Goal: Information Seeking & Learning: Learn about a topic

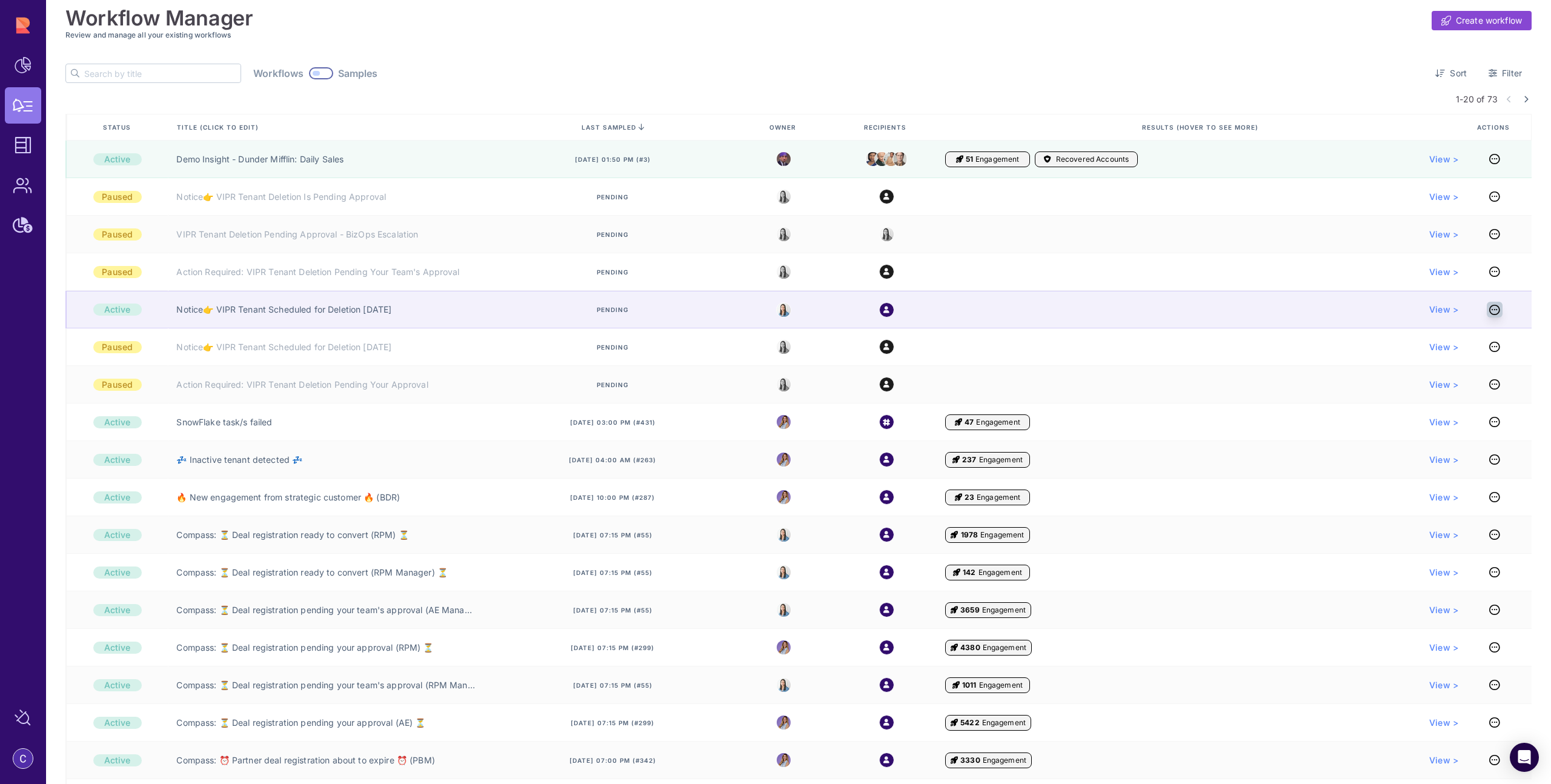
click at [1490, 310] on icon at bounding box center [1495, 310] width 11 height 1
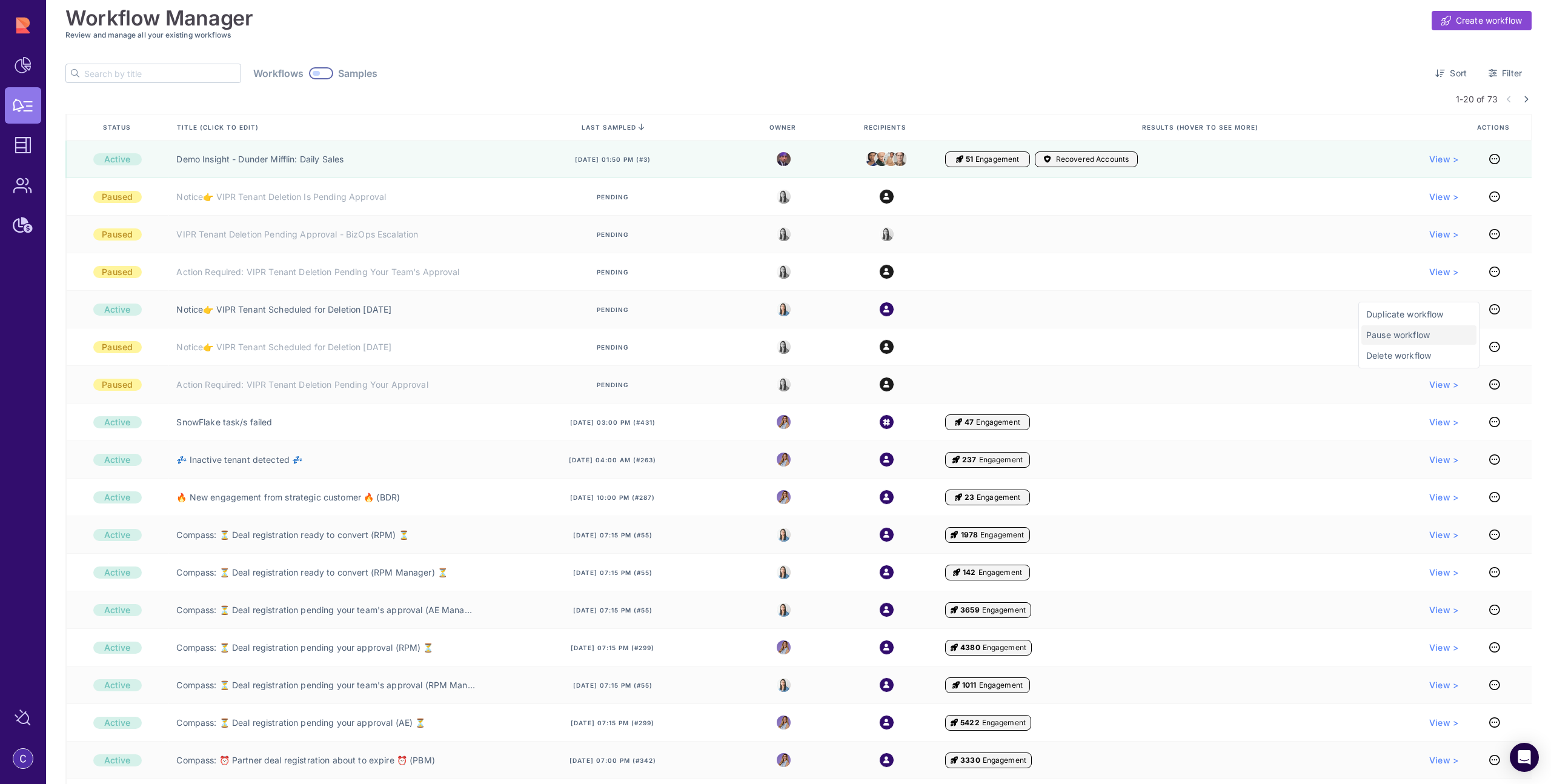
click at [1397, 335] on span "Pause workflow" at bounding box center [1419, 335] width 105 height 12
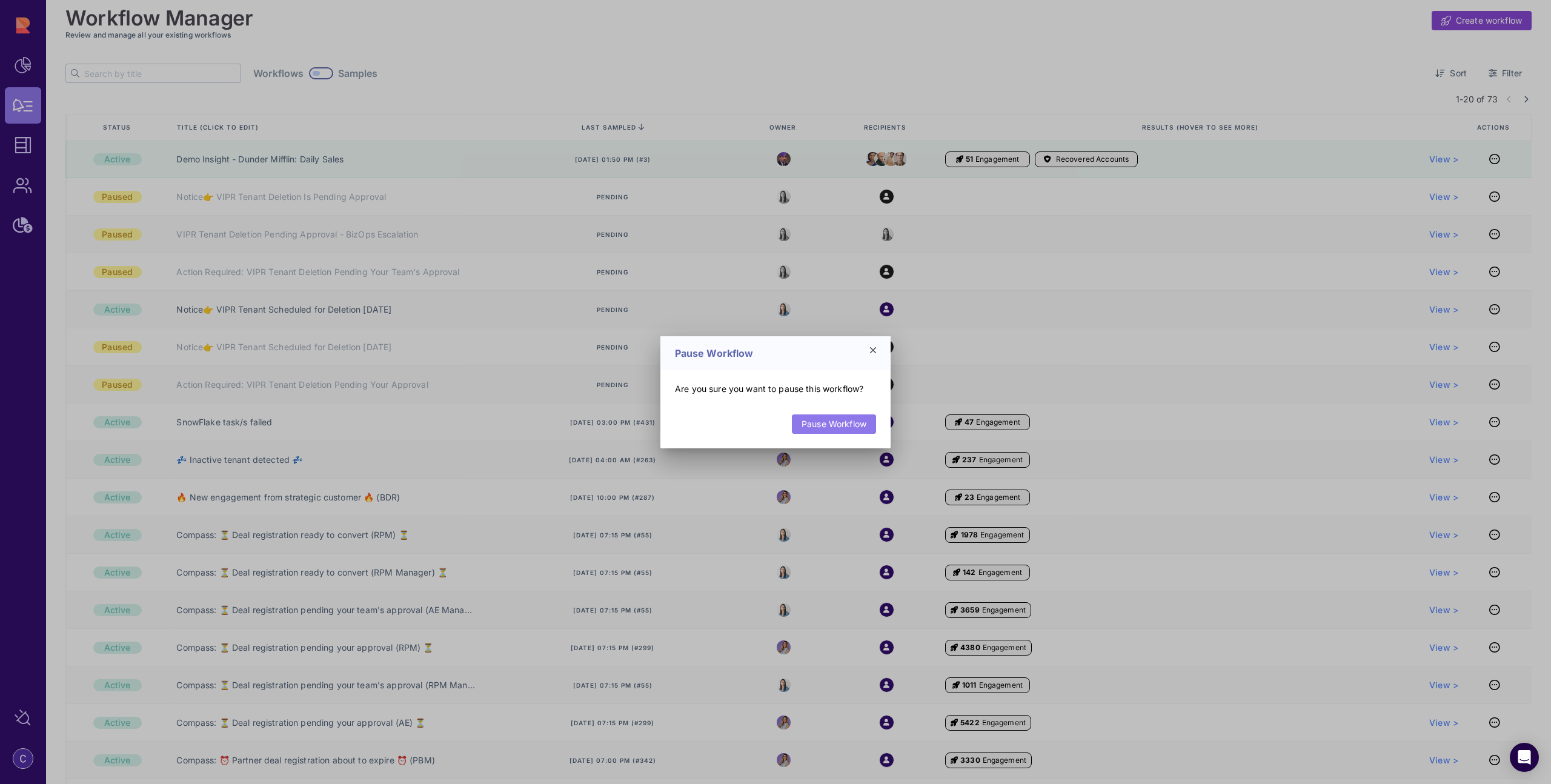
click at [835, 421] on link "Pause Workflow" at bounding box center [834, 424] width 84 height 19
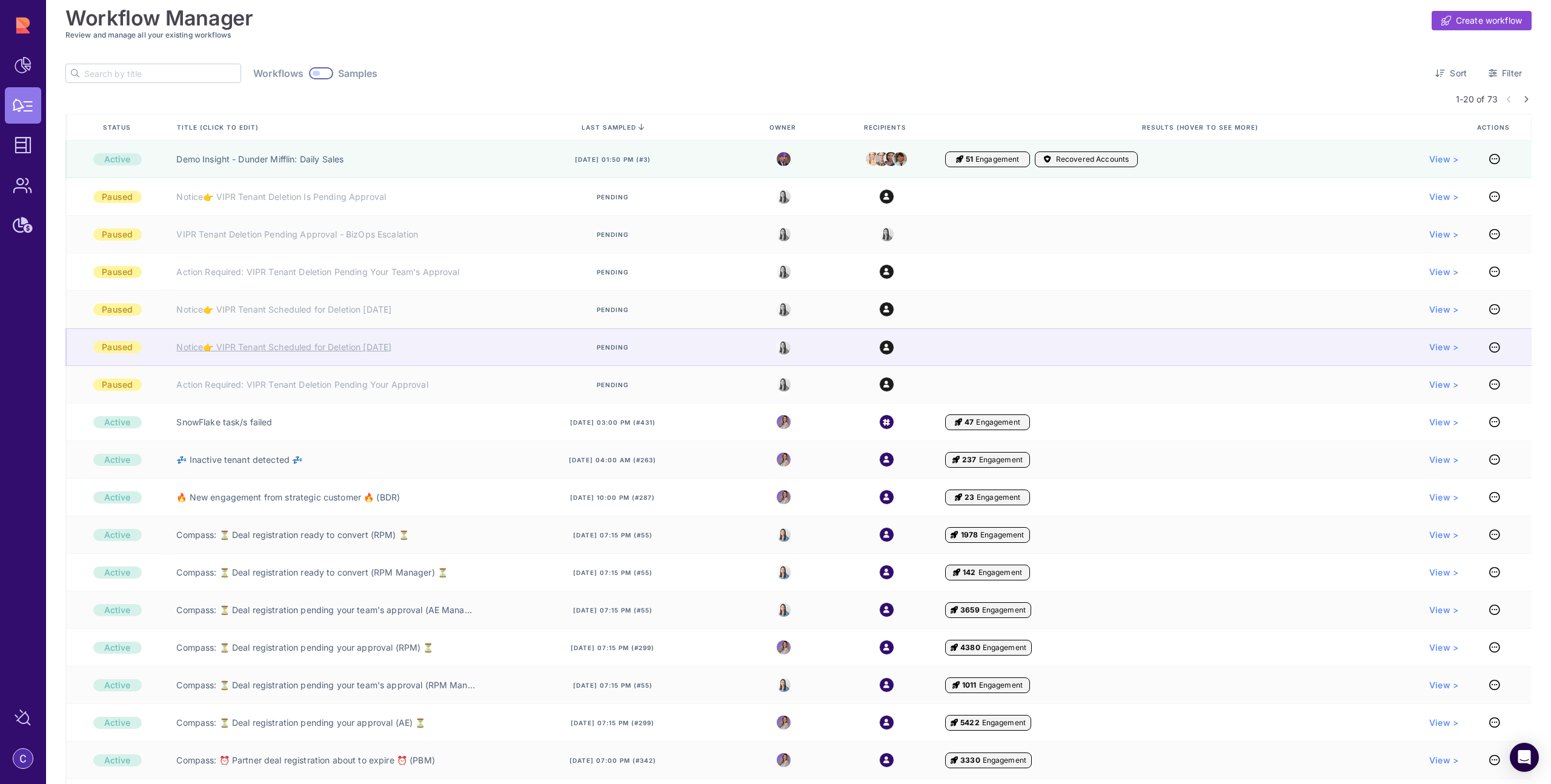
click at [375, 349] on link "Notice👉 VIPR Tenant Scheduled for Deletion [DATE]" at bounding box center [284, 347] width 215 height 12
click at [1490, 347] on icon at bounding box center [1495, 347] width 11 height 1
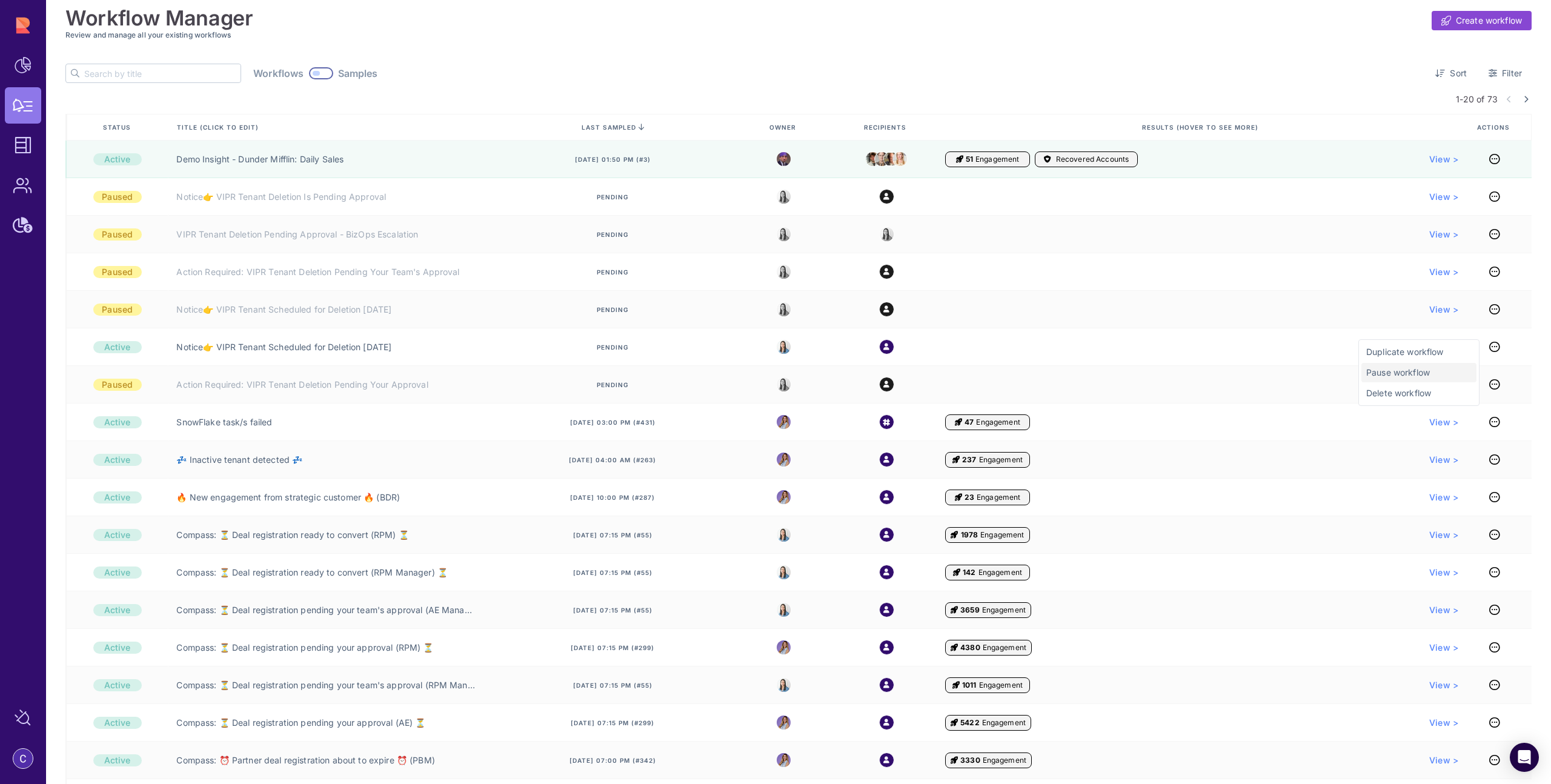
click at [1408, 374] on span "Pause workflow" at bounding box center [1419, 373] width 105 height 12
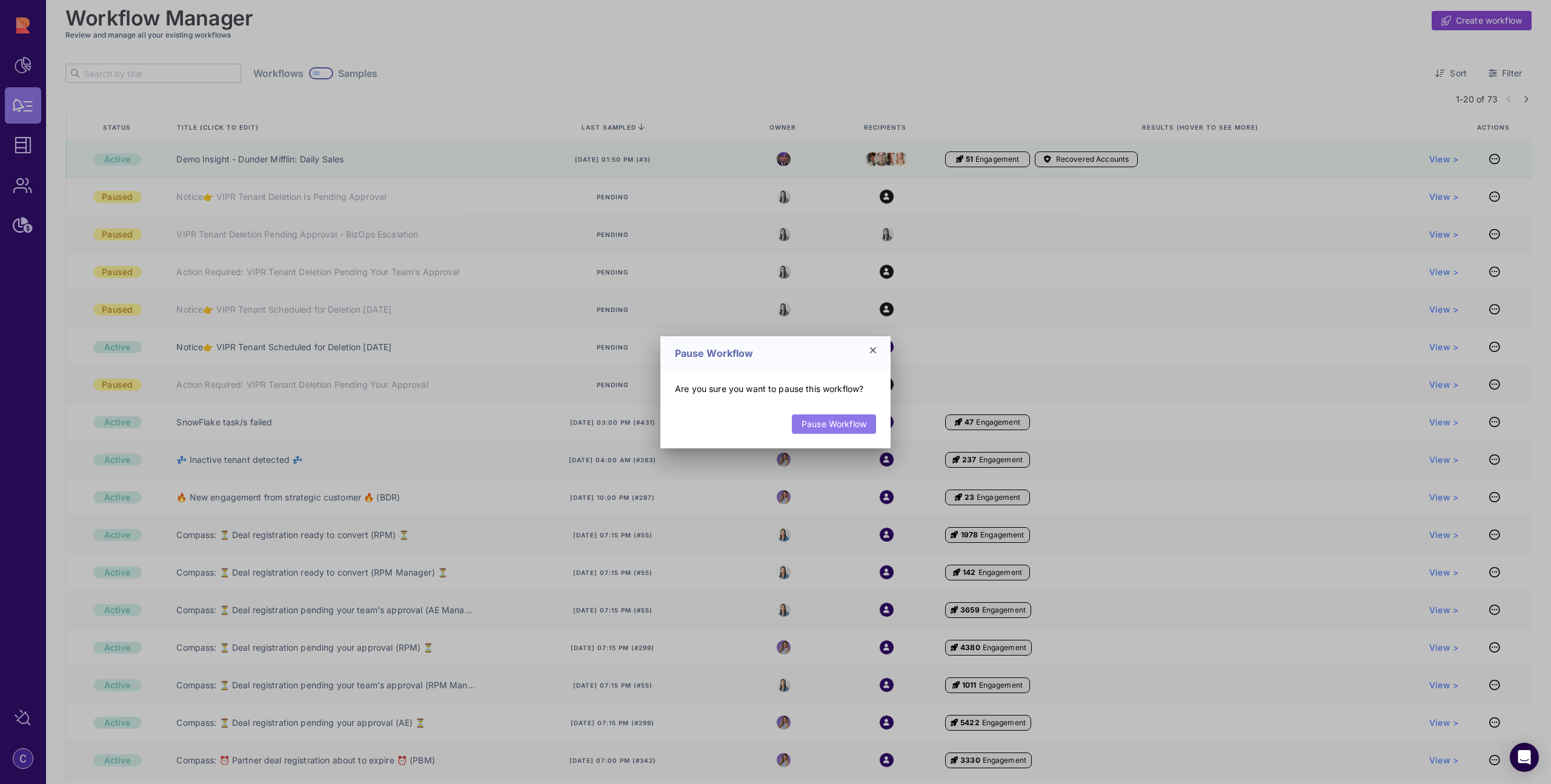
click at [807, 424] on link "Pause Workflow" at bounding box center [834, 424] width 84 height 19
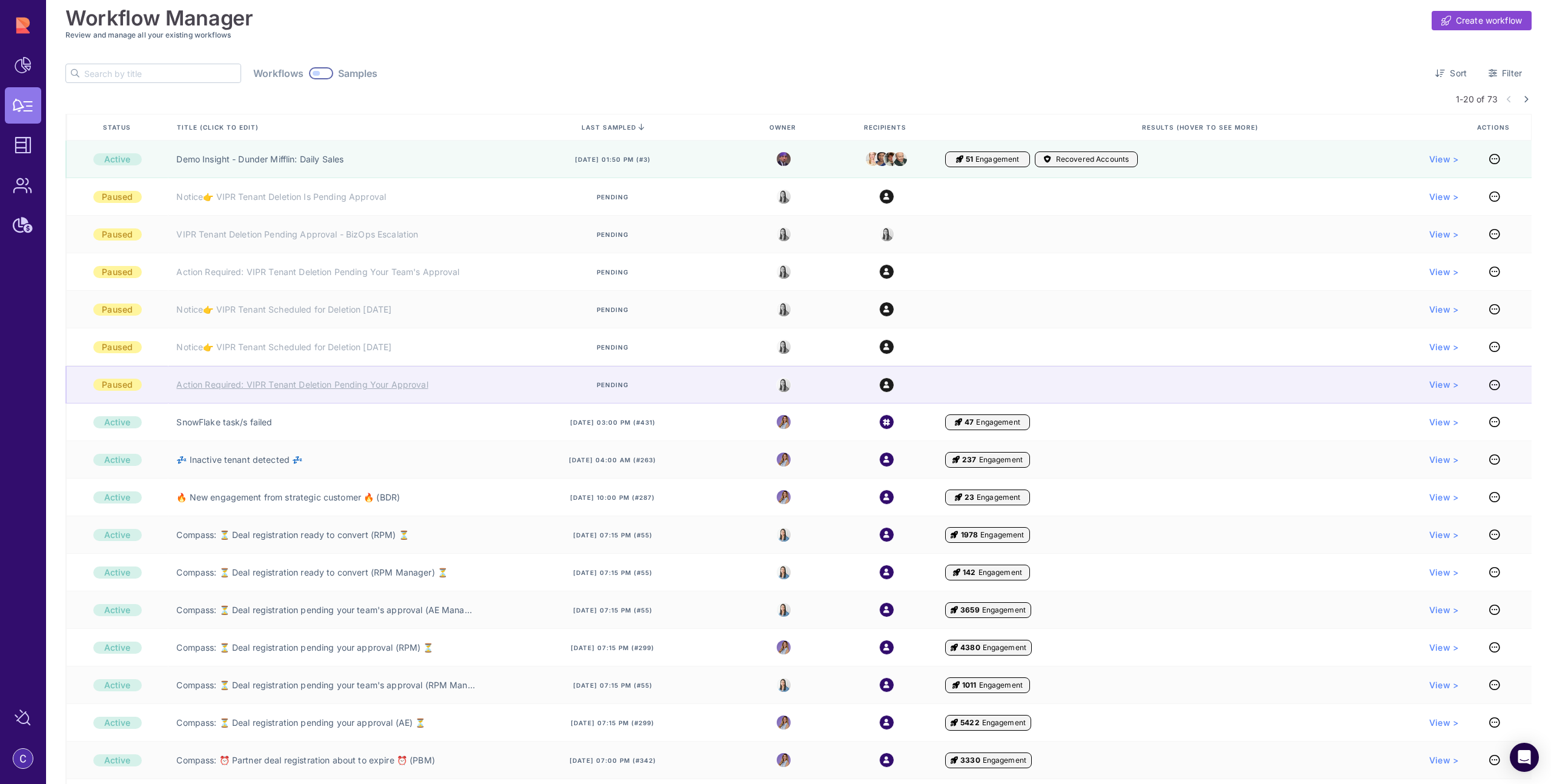
click at [332, 382] on link "Action Required: VIPR Tenant Deletion Pending Your Approval" at bounding box center [302, 385] width 252 height 12
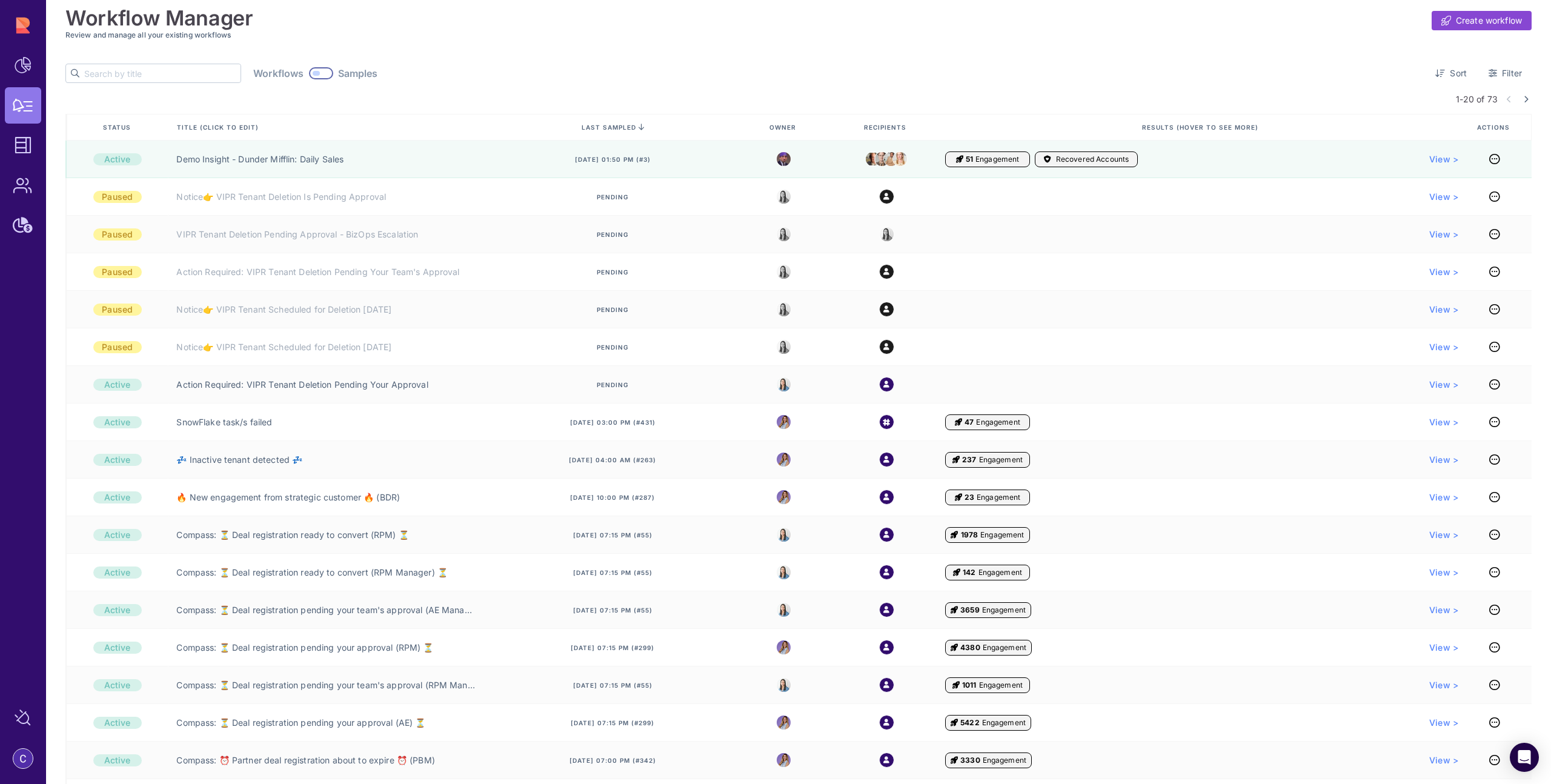
click at [138, 77] on input "text" at bounding box center [162, 73] width 156 height 18
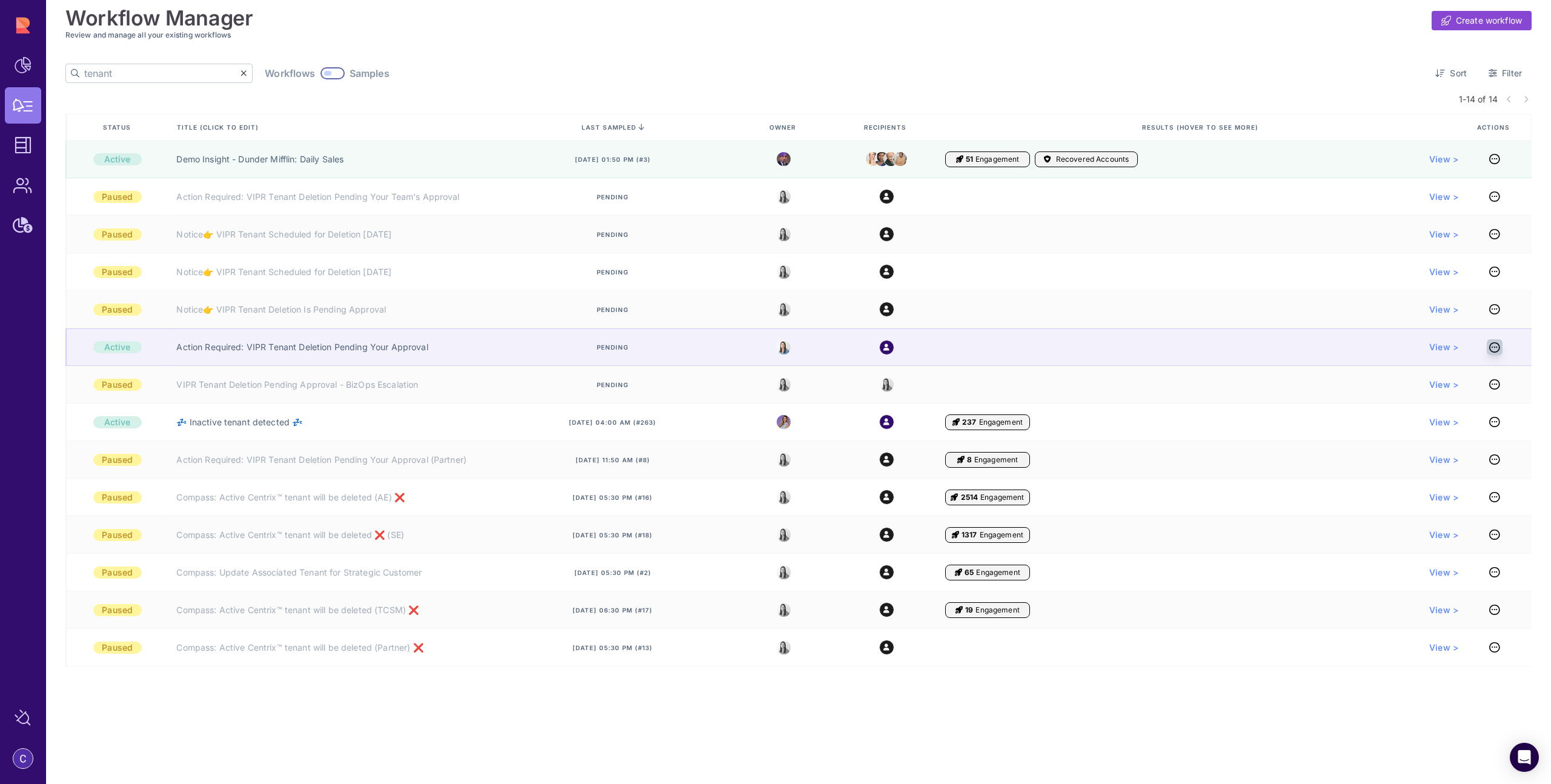
click at [1490, 348] on icon at bounding box center [1495, 347] width 11 height 1
click at [1495, 347] on icon at bounding box center [1495, 347] width 11 height 1
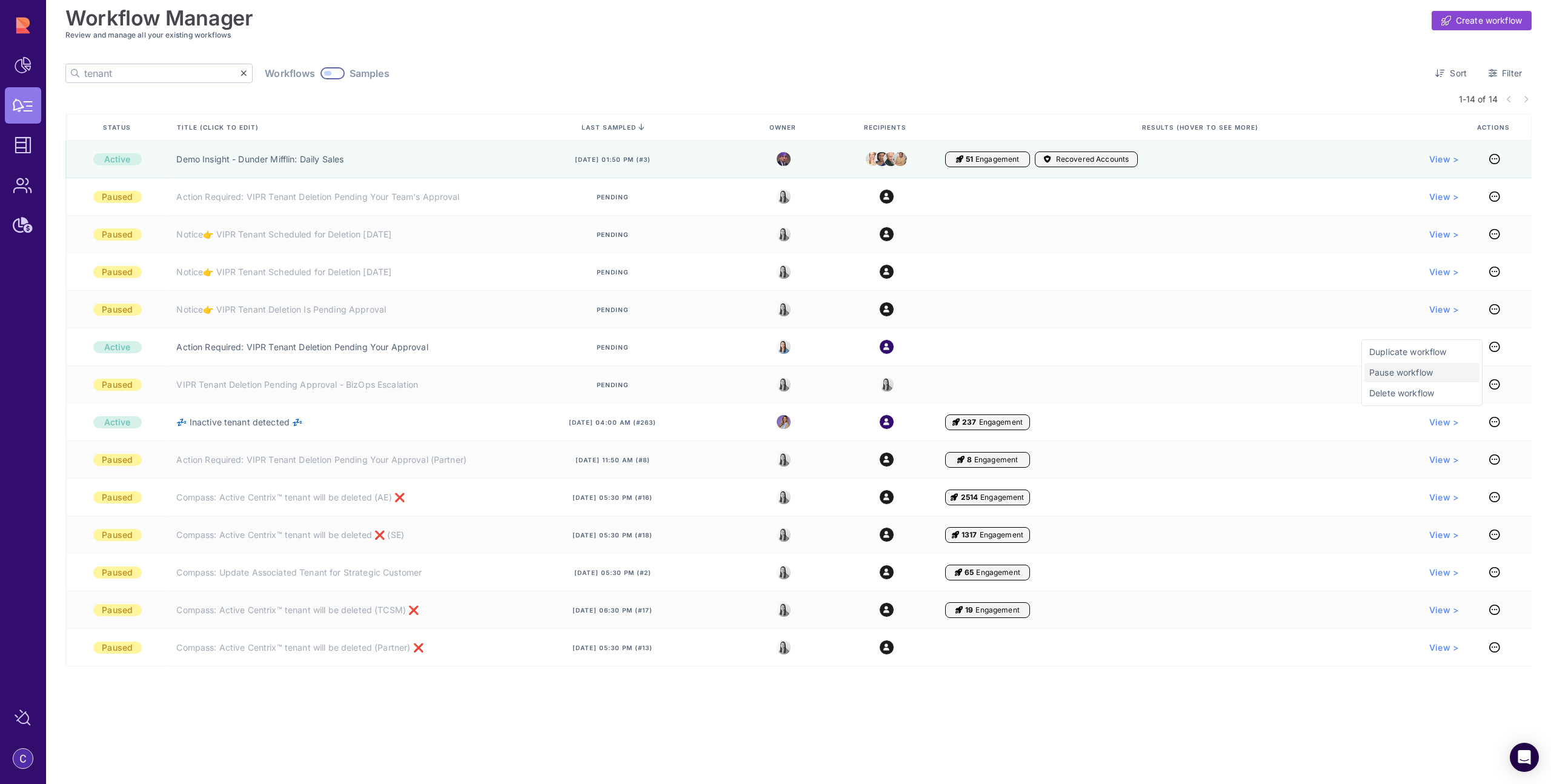
click at [1422, 373] on span "Pause workflow" at bounding box center [1422, 373] width 105 height 12
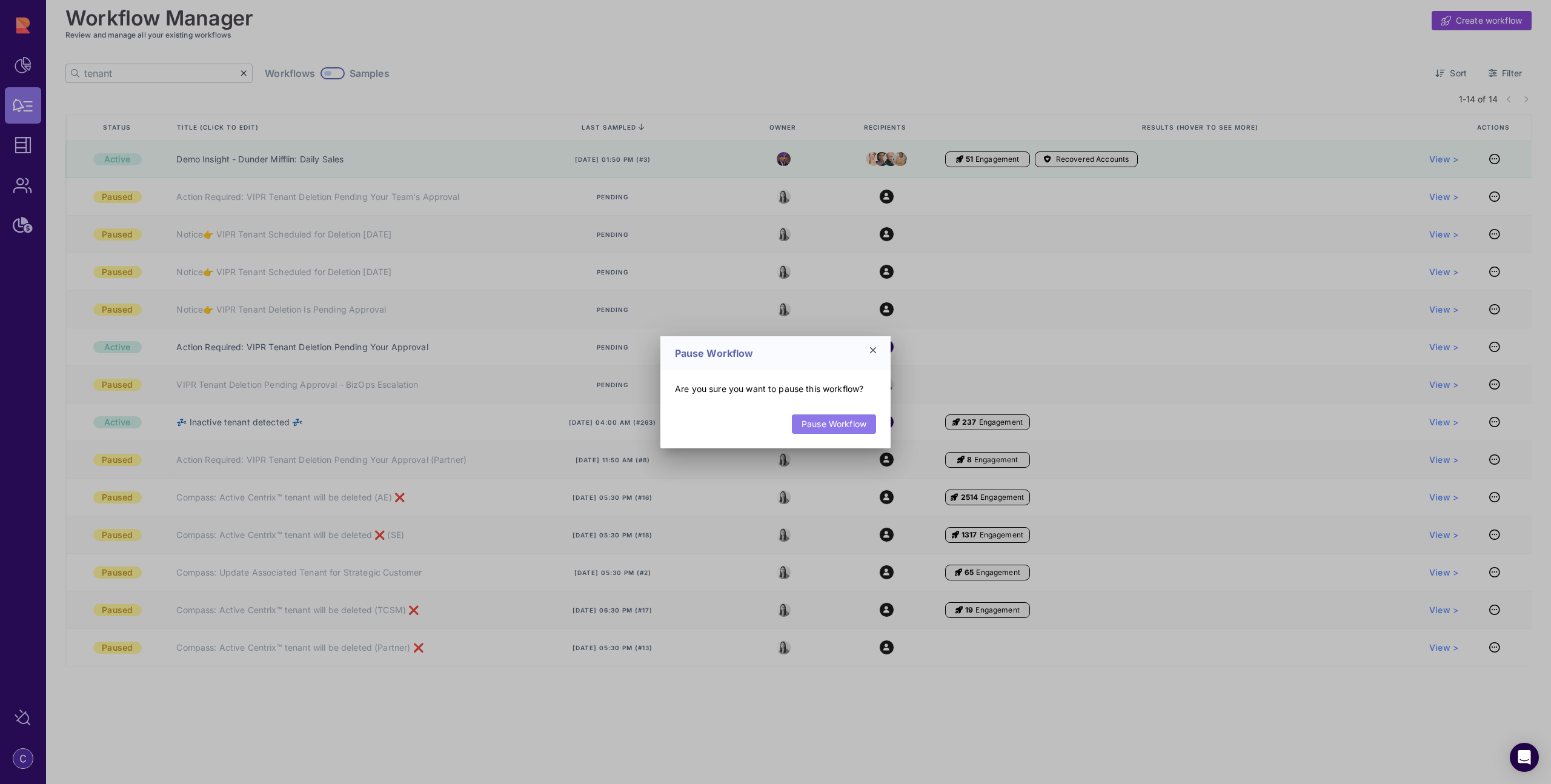
click at [846, 427] on link "Pause Workflow" at bounding box center [834, 424] width 84 height 19
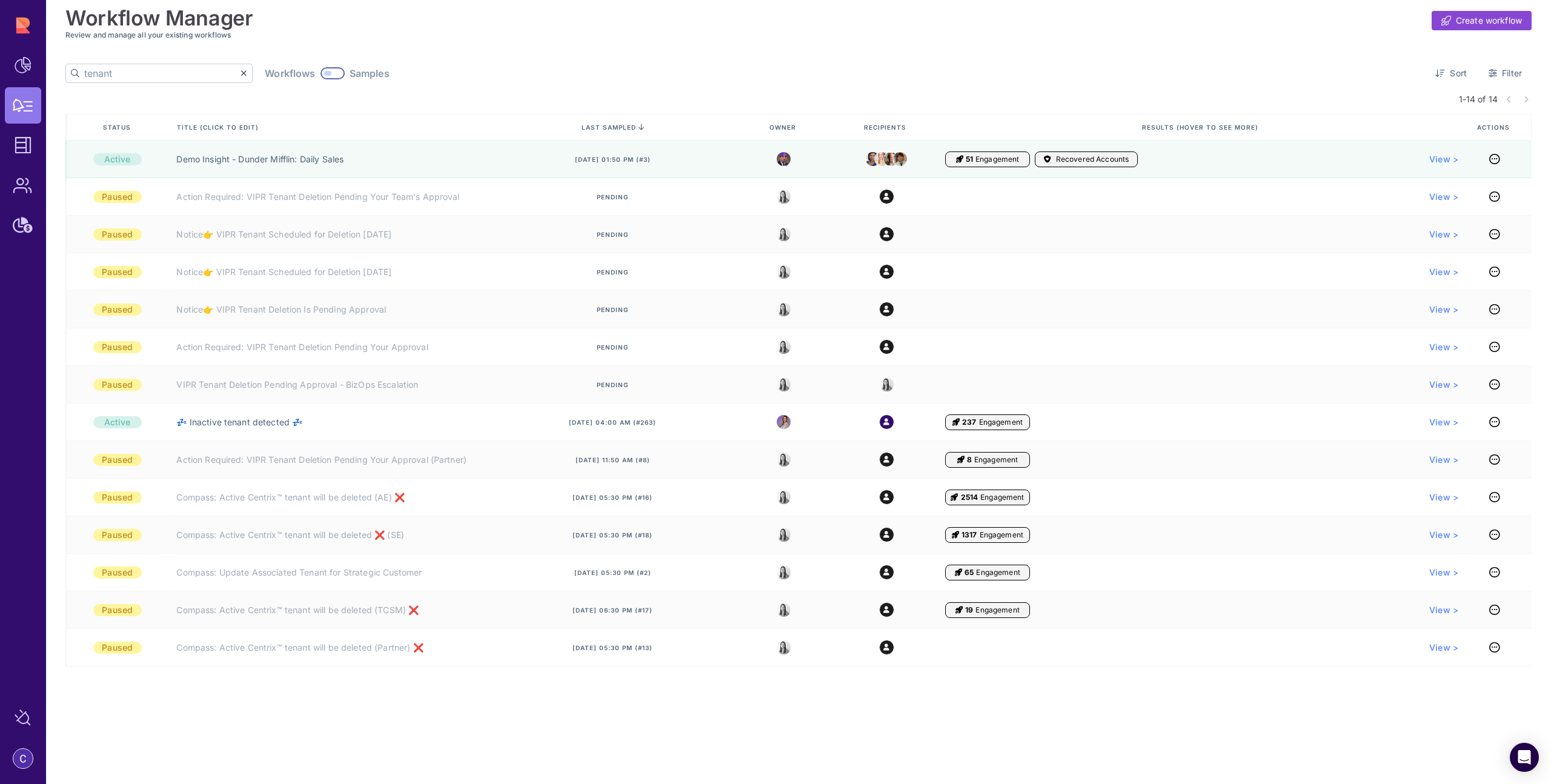
click at [124, 75] on input "tenant" at bounding box center [162, 73] width 156 height 18
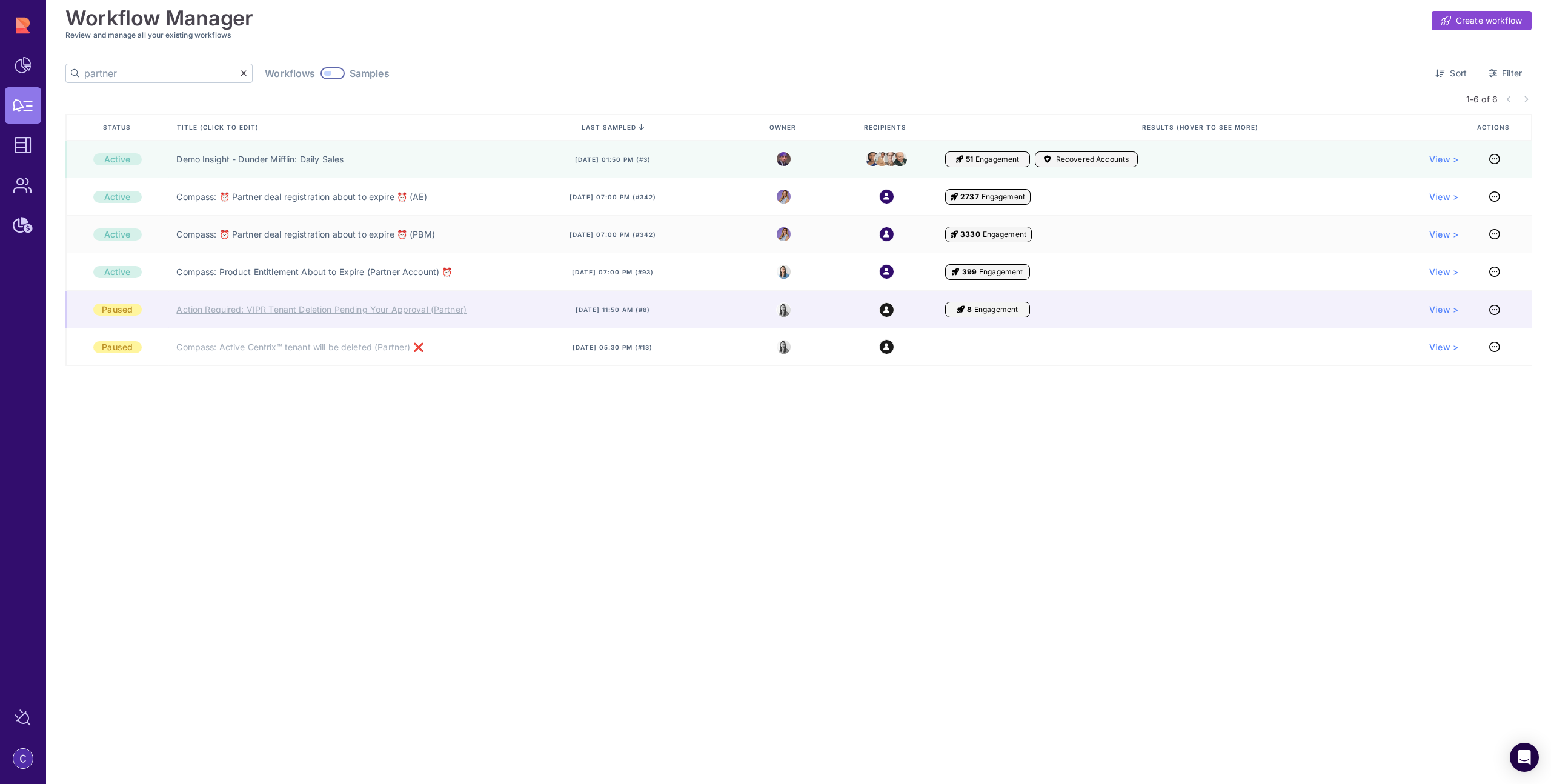
type input "partner"
click at [326, 312] on link "Action Required: VIPR Tenant Deletion Pending Your Approval (Partner)" at bounding box center [322, 310] width 290 height 12
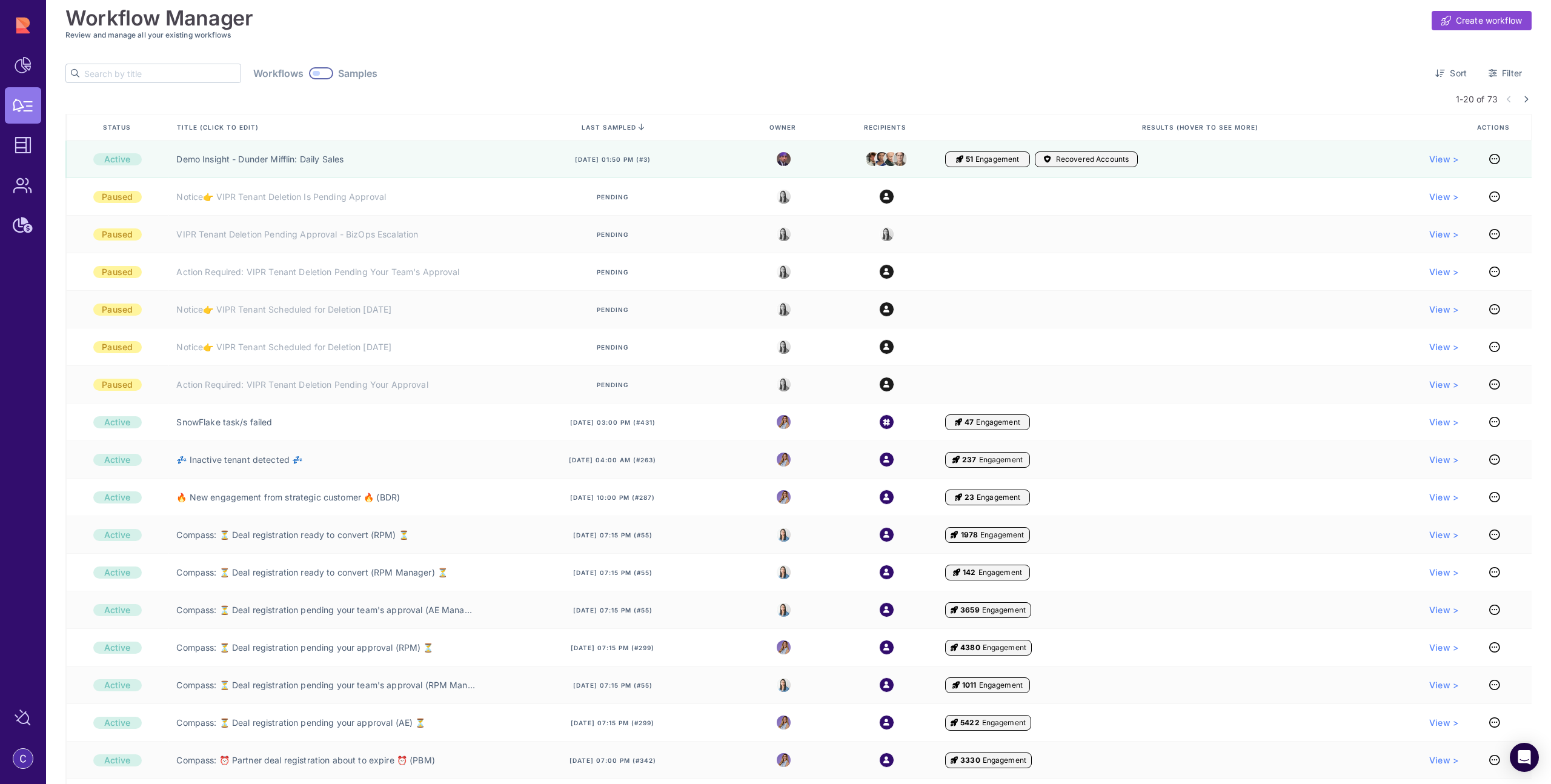
click at [191, 80] on input "text" at bounding box center [162, 73] width 156 height 18
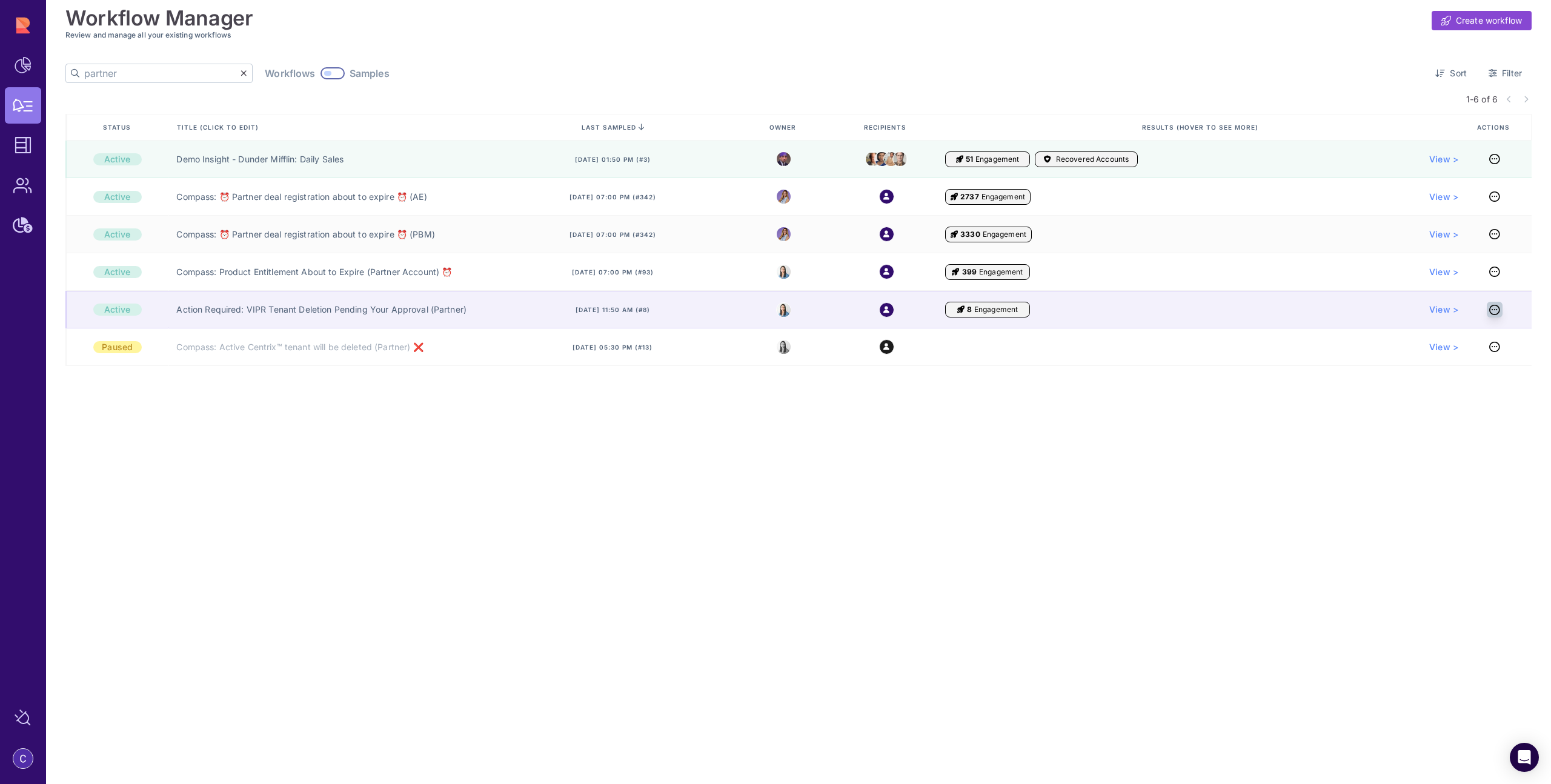
type input "partner"
click at [1493, 310] on icon at bounding box center [1495, 310] width 11 height 1
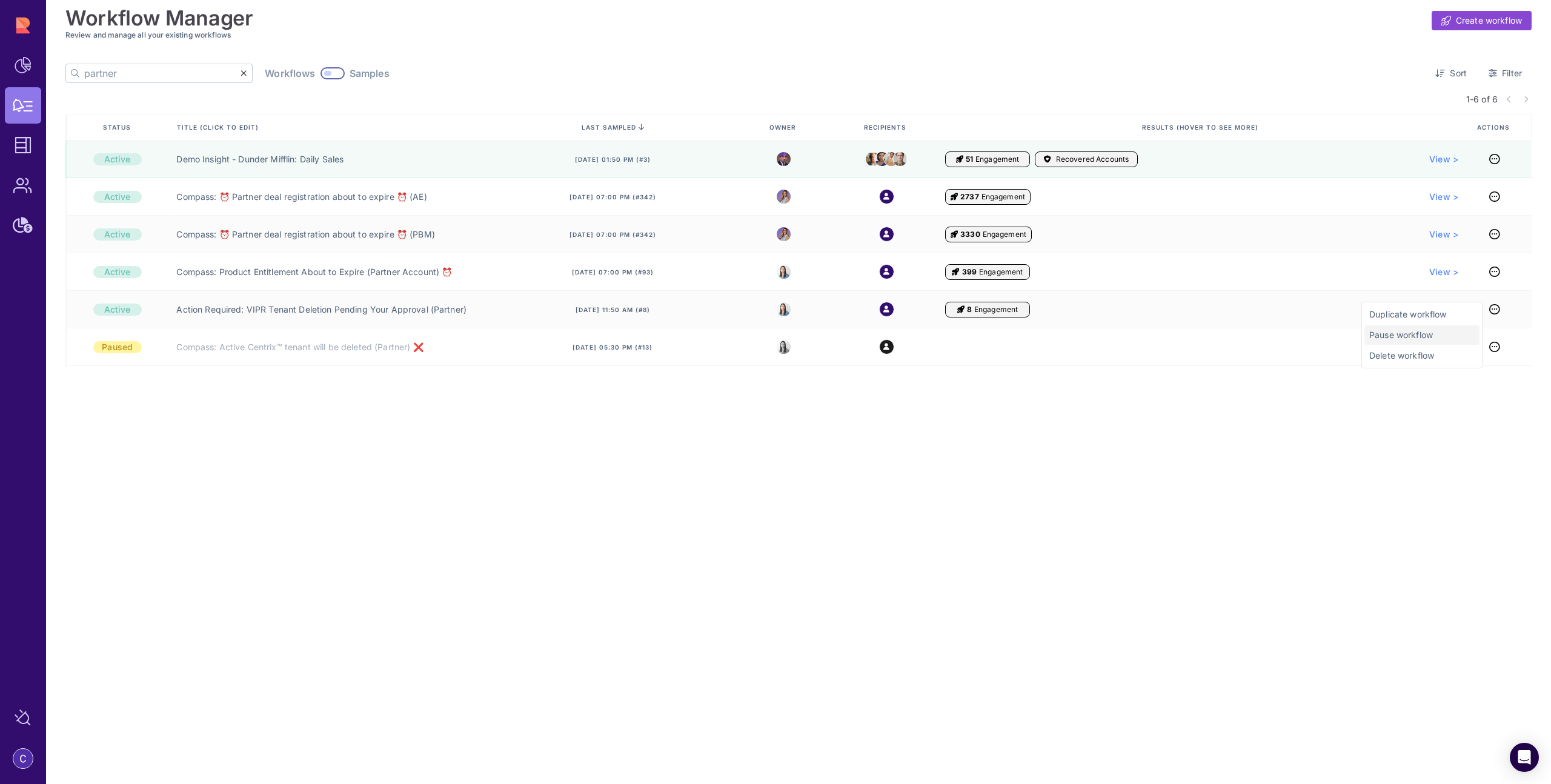
click at [1433, 335] on span "Pause workflow" at bounding box center [1422, 335] width 105 height 12
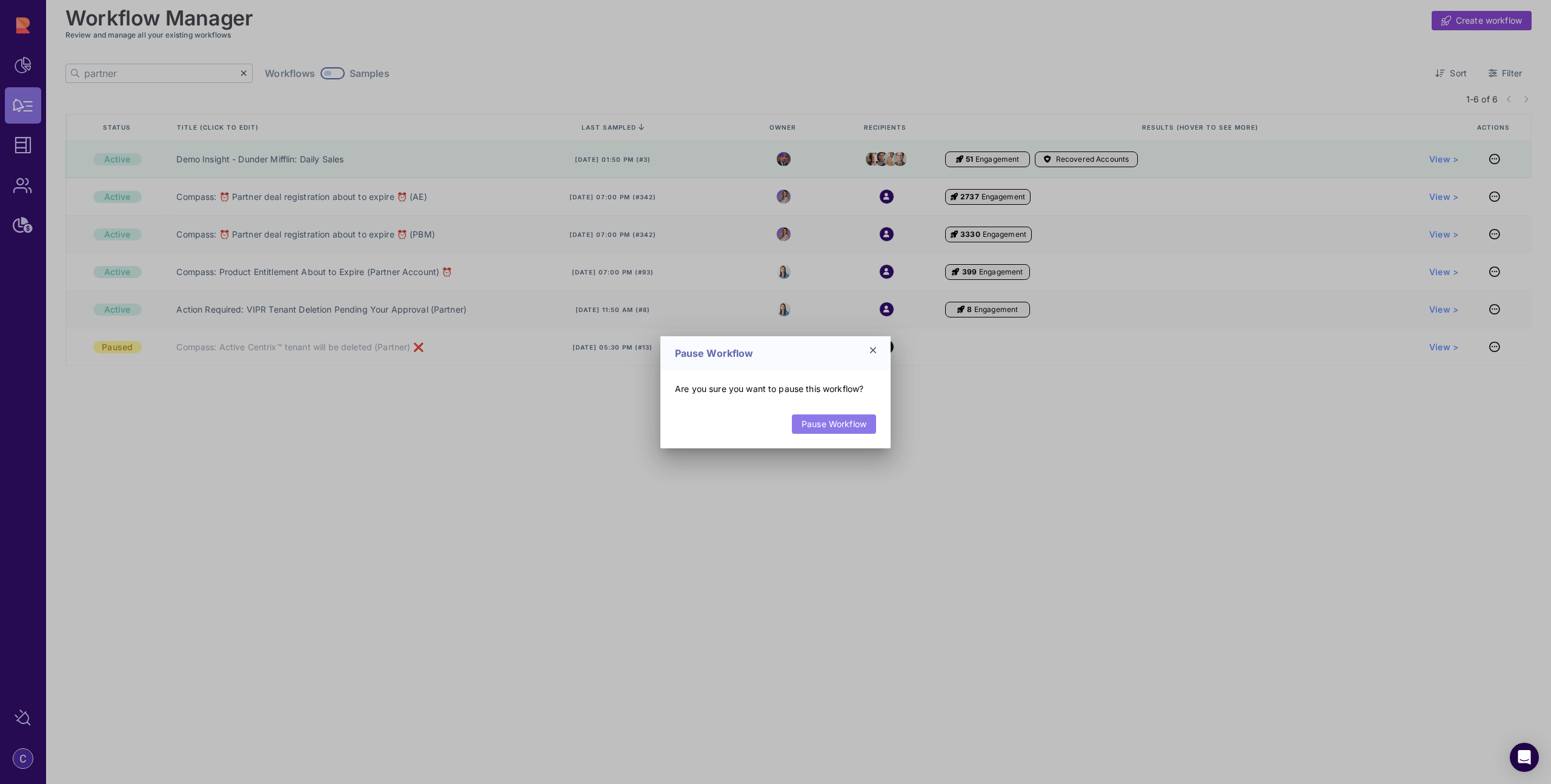
click at [855, 427] on link "Pause Workflow" at bounding box center [834, 424] width 84 height 19
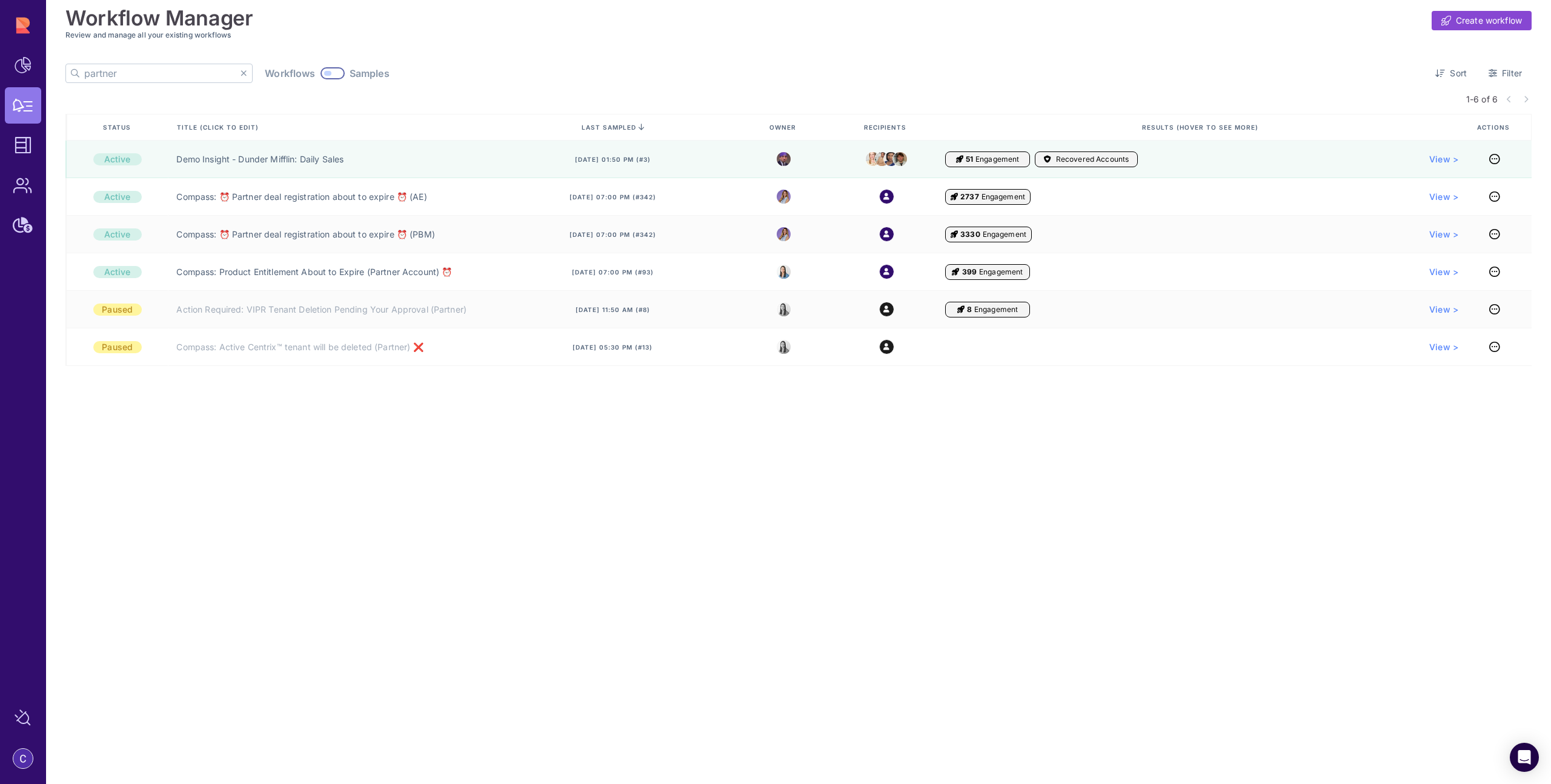
click at [241, 75] on icon at bounding box center [244, 73] width 7 height 8
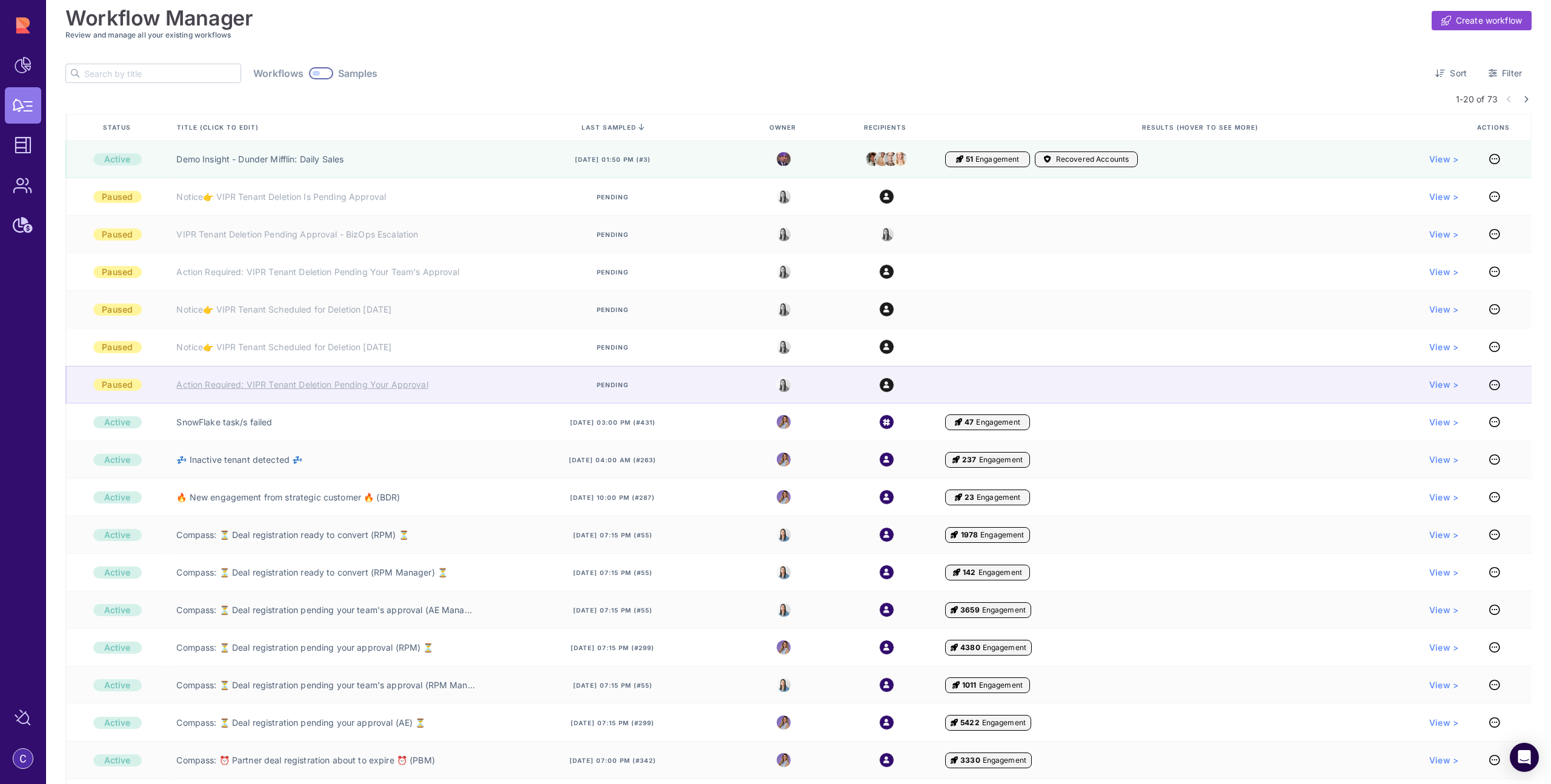
click at [351, 384] on link "Action Required: VIPR Tenant Deletion Pending Your Approval" at bounding box center [302, 385] width 252 height 12
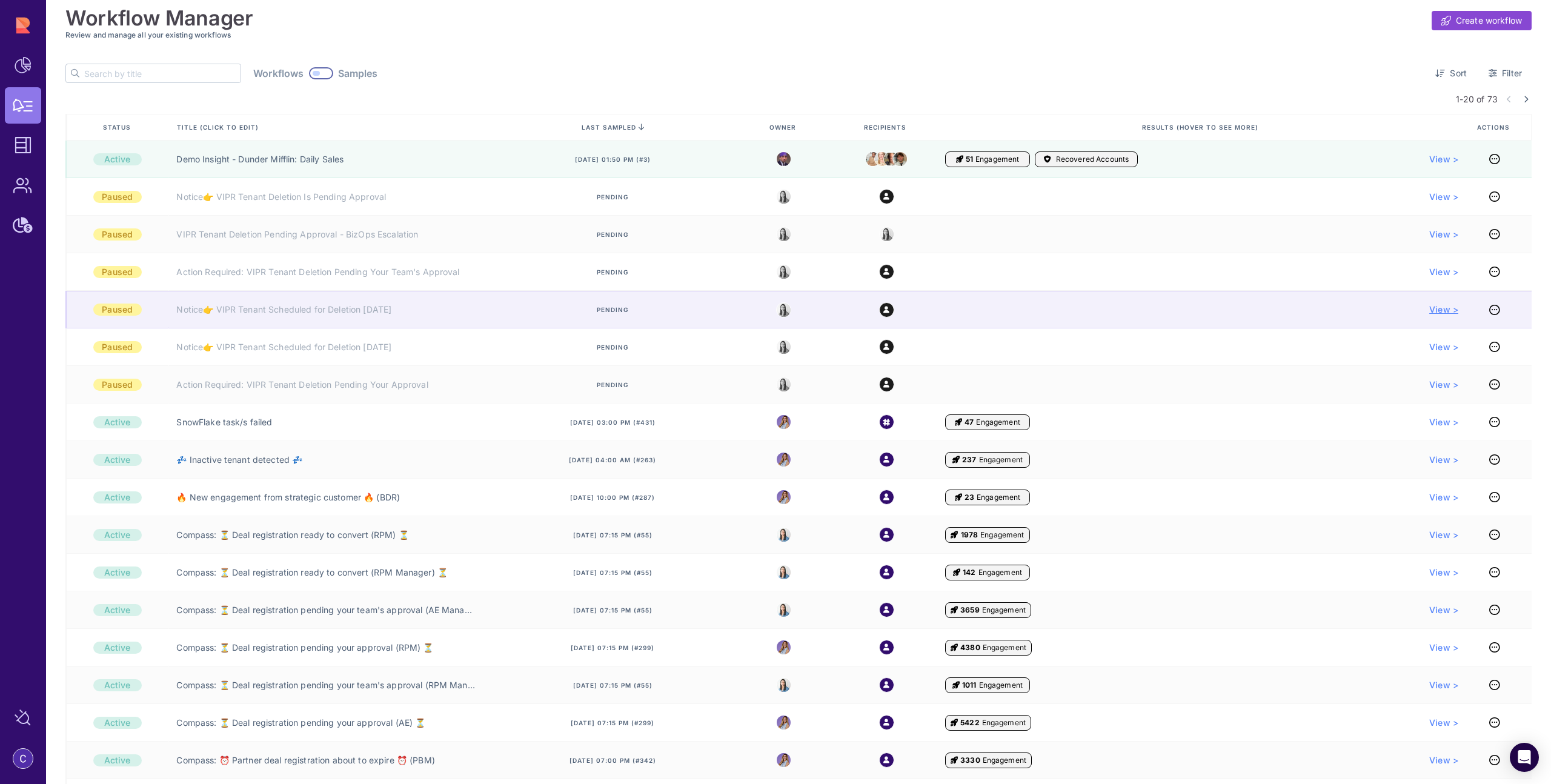
click at [1448, 310] on span "View >" at bounding box center [1444, 310] width 29 height 12
click at [381, 311] on link "Notice👉 VIPR Tenant Scheduled for Deletion [DATE]" at bounding box center [284, 310] width 215 height 12
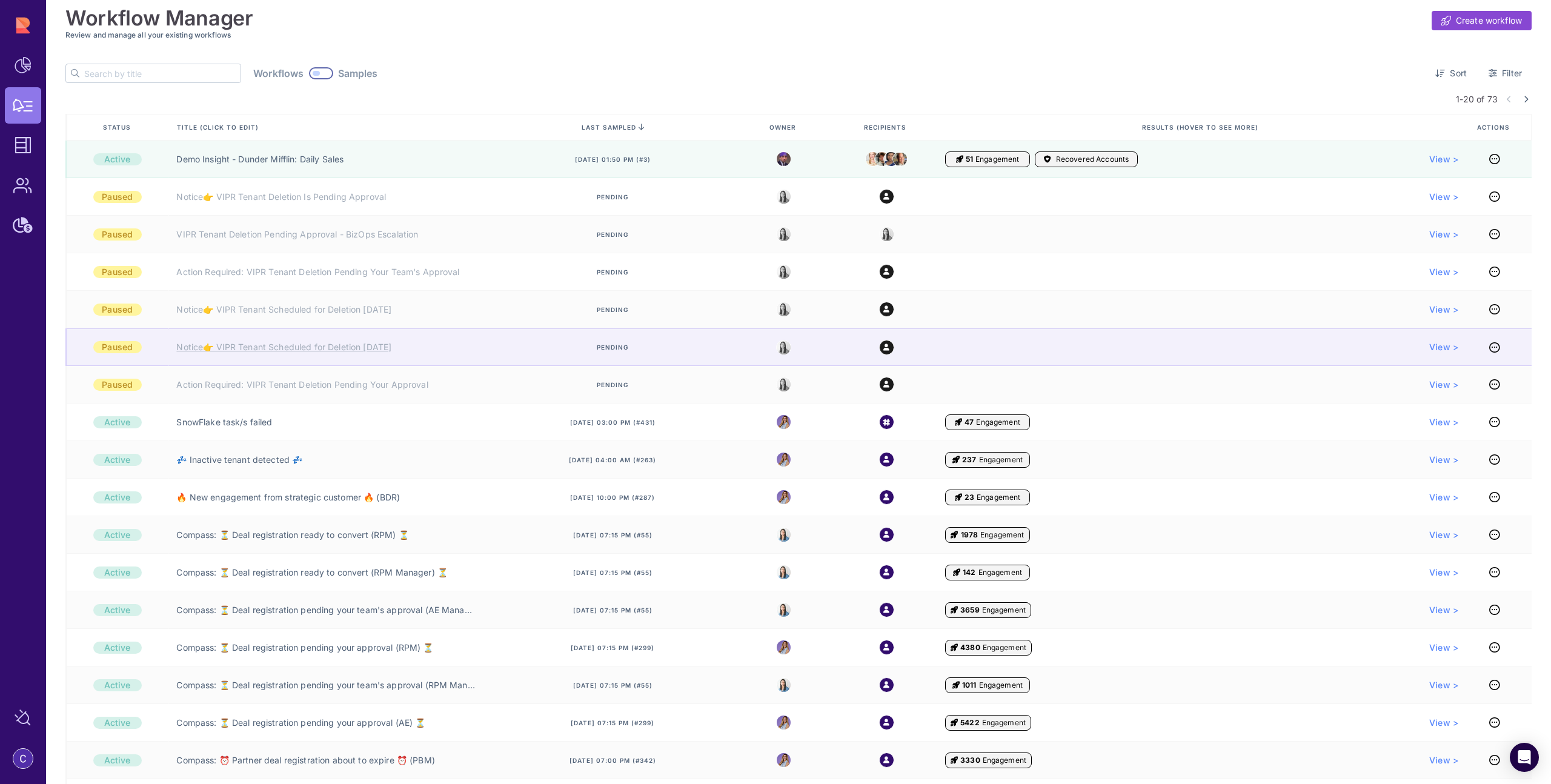
click at [384, 351] on link "Notice👉 VIPR Tenant Scheduled for Deletion [DATE]" at bounding box center [284, 347] width 215 height 12
